Goal: Transaction & Acquisition: Book appointment/travel/reservation

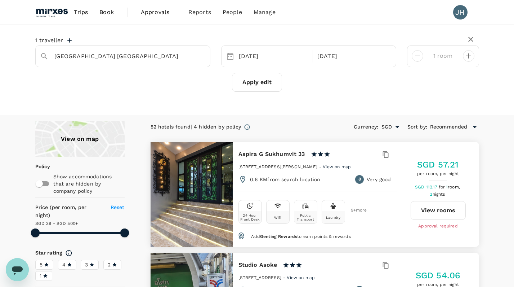
click at [105, 16] on span "Book" at bounding box center [106, 12] width 14 height 9
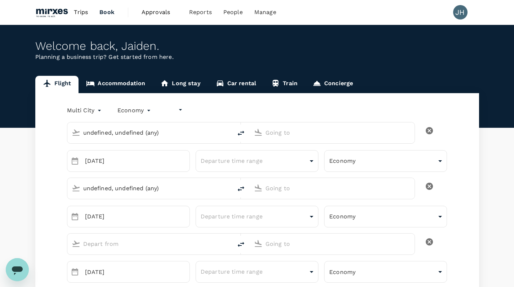
type input "undefined, undefined (any)"
type input "[EMAIL_ADDRESS][DOMAIN_NAME]"
type input "65"
type input "82884989"
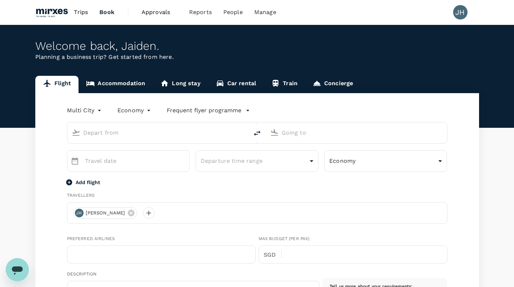
type input "roundtrip"
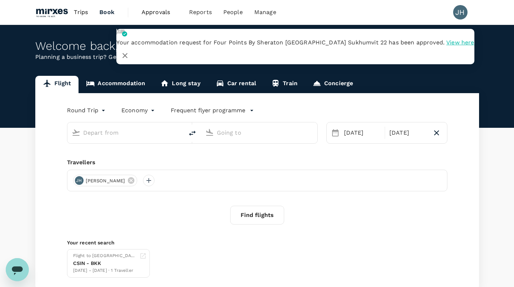
type input "[GEOGRAPHIC_DATA], [GEOGRAPHIC_DATA] (any)"
type input "Suvarnabhumi Intl (BKK)"
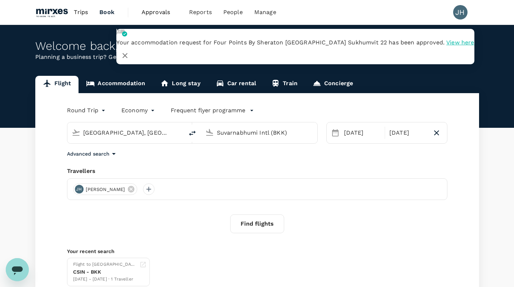
click at [251, 132] on input "Suvarnabhumi Intl (BKK)" at bounding box center [259, 132] width 85 height 11
click at [438, 136] on icon "button" at bounding box center [437, 132] width 9 height 9
type input "oneway"
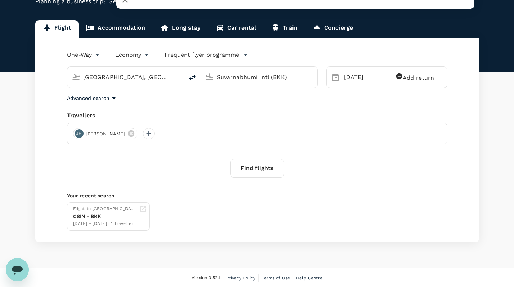
scroll to position [55, 0]
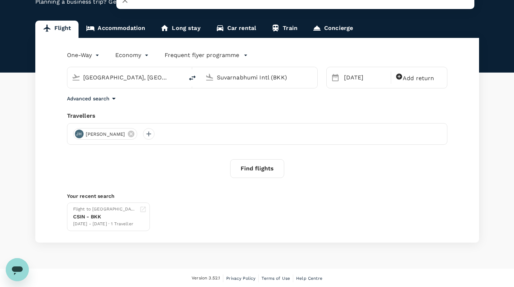
click at [256, 160] on button "Find flights" at bounding box center [257, 168] width 54 height 19
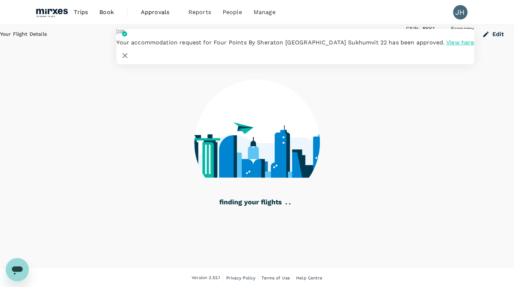
click at [129, 51] on icon "button" at bounding box center [125, 55] width 9 height 9
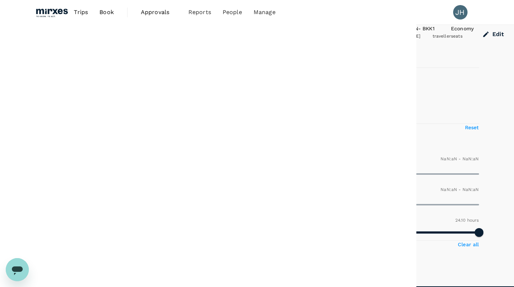
type input "SGD"
type input "1440"
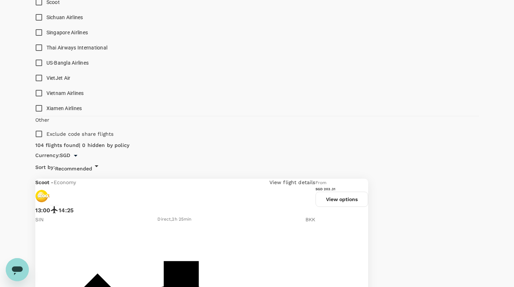
scroll to position [536, 0]
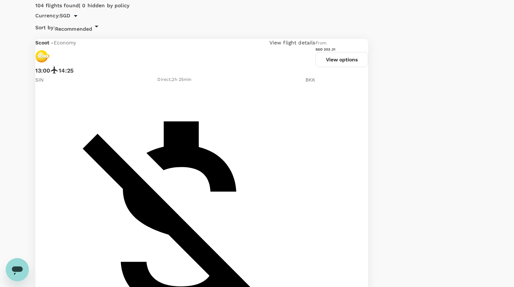
scroll to position [673, 0]
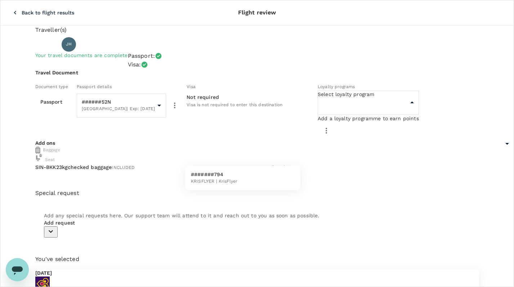
click at [216, 152] on body "Back to flight results Flight review Traveller(s) Traveller 1 : JH [PERSON_NAME…" at bounding box center [257, 243] width 514 height 486
click at [217, 184] on span "KRISFLYER | KrisFlyer" at bounding box center [214, 181] width 47 height 7
type input "a35ff35f-2286-4cf8-bef6-085ca2f760d3"
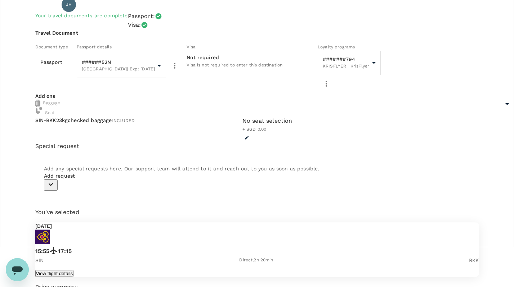
scroll to position [39, 0]
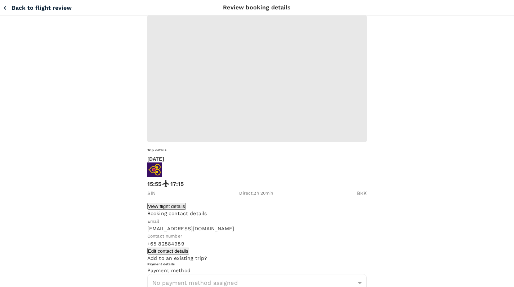
type input "9fbbbe2b-f4ca-495e-a82e-e84c83b30aa5"
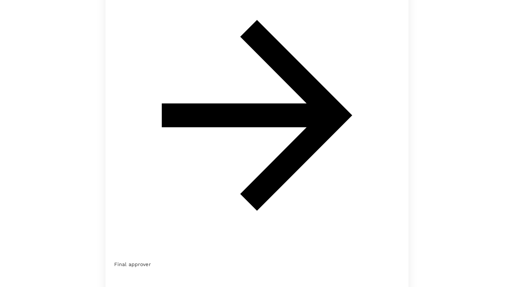
scroll to position [87, 0]
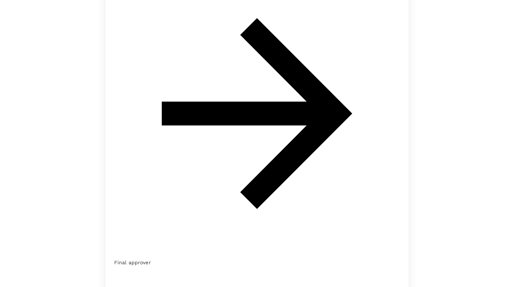
click at [70, 199] on input "radio" at bounding box center [257, 56] width 514 height 287
radio input "true"
radio input "false"
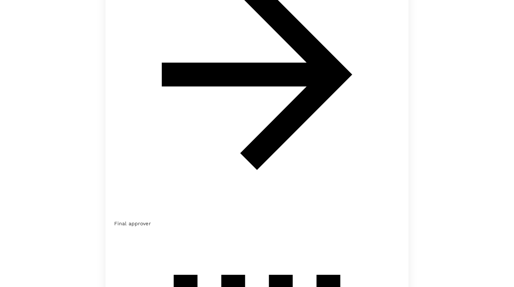
scroll to position [126, 0]
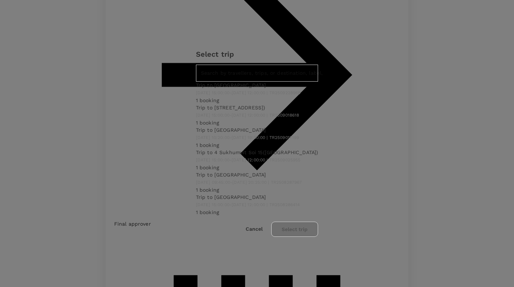
click at [211, 95] on span "[DATE] 15:00:00 - [DATE] 12:00:00 | TR2509228968" at bounding box center [248, 92] width 105 height 5
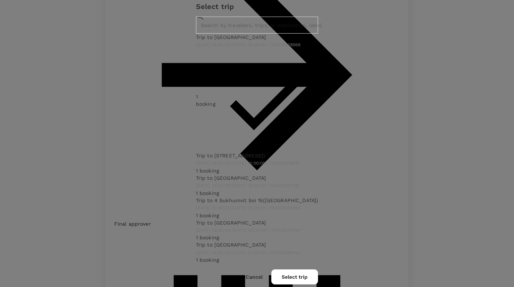
click at [316, 269] on button "Select trip" at bounding box center [294, 276] width 47 height 15
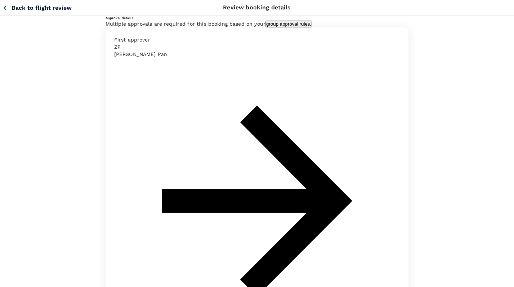
scroll to position [0, 0]
type textarea "flight to bankok for conference, currently 1 way first cause pending KL confirm…"
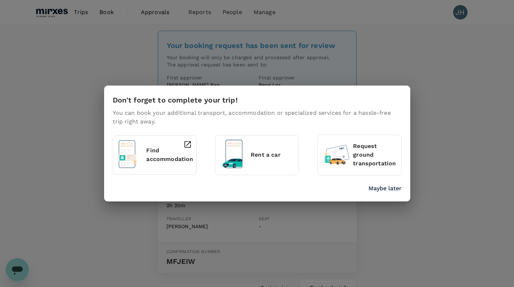
click at [382, 195] on div "Don't forget to complete your trip! You can book your additional transport, acc…" at bounding box center [257, 142] width 306 height 115
click at [395, 179] on div "Don't forget to complete your trip! You can book your additional transport, acc…" at bounding box center [256, 141] width 292 height 101
click at [394, 189] on p "Maybe later" at bounding box center [385, 188] width 33 height 9
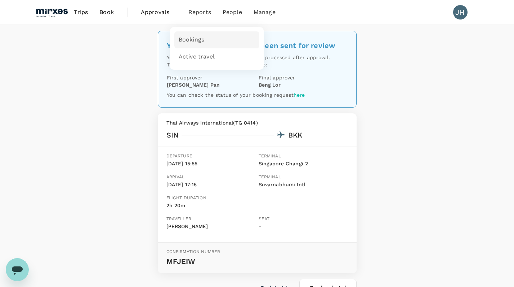
click at [195, 41] on span "Bookings" at bounding box center [192, 40] width 26 height 8
